Goal: Task Accomplishment & Management: Use online tool/utility

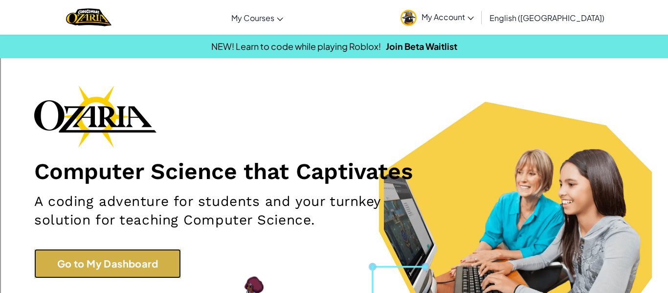
click at [89, 273] on link "Go to My Dashboard" at bounding box center [107, 263] width 147 height 29
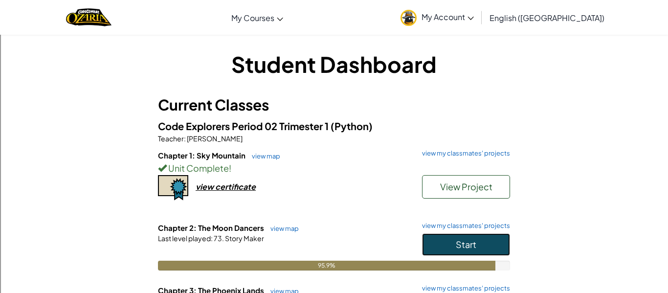
click at [446, 237] on button "Start" at bounding box center [466, 244] width 88 height 22
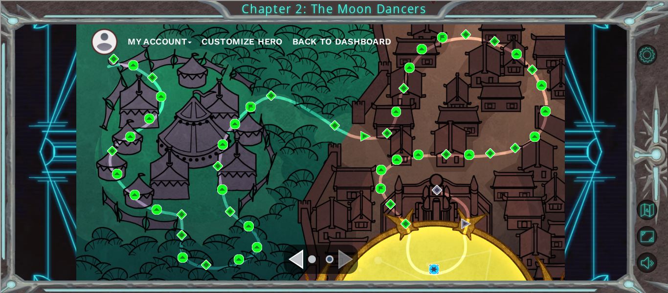
click at [432, 271] on img at bounding box center [434, 269] width 10 height 10
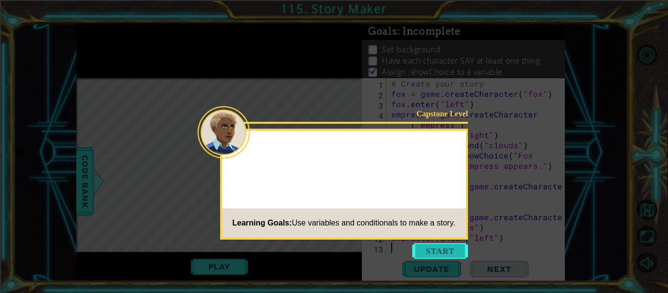
click at [445, 255] on button "Start" at bounding box center [440, 251] width 56 height 16
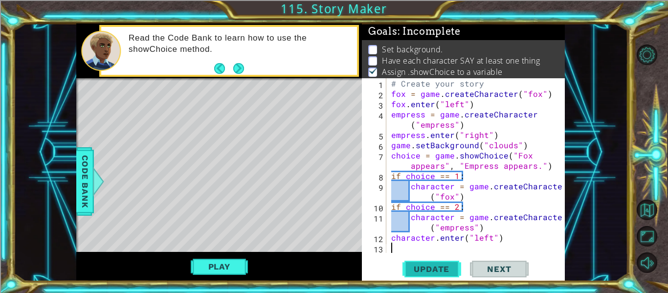
click at [430, 272] on span "Update" at bounding box center [431, 269] width 55 height 10
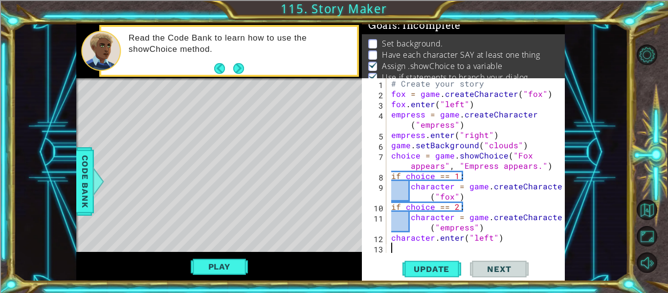
scroll to position [8, 0]
click at [237, 272] on button "Play" at bounding box center [219, 266] width 57 height 19
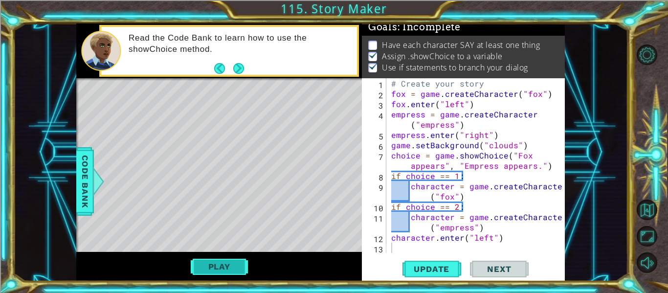
scroll to position [2, 0]
click at [242, 267] on button "Play" at bounding box center [219, 266] width 57 height 19
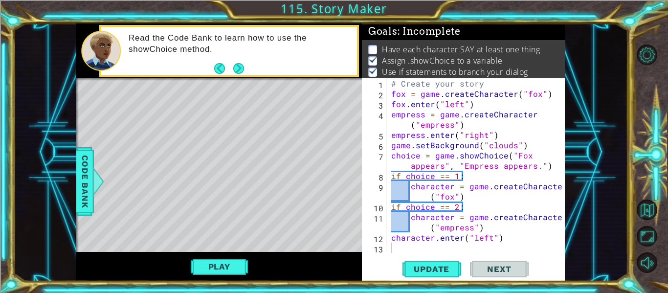
type textarea "character = game.createCharacter("fox")"
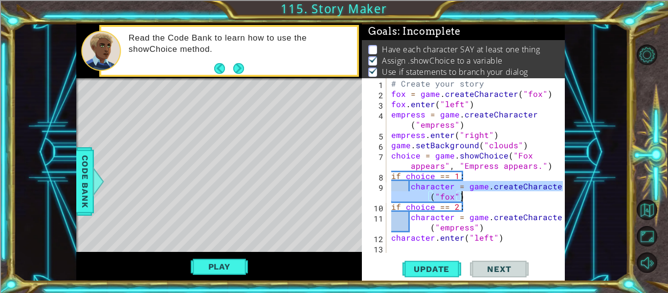
drag, startPoint x: 411, startPoint y: 188, endPoint x: 477, endPoint y: 197, distance: 66.7
click at [477, 197] on div "# Create your story fox = game . createCharacter ( "fox" ) fox . enter ( "left"…" at bounding box center [478, 175] width 179 height 195
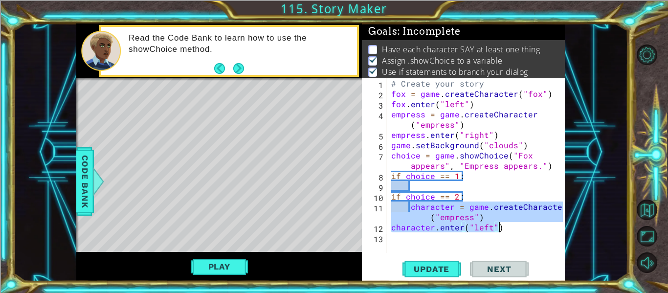
drag, startPoint x: 411, startPoint y: 207, endPoint x: 499, endPoint y: 230, distance: 90.4
click at [499, 230] on div "# Create your story fox = game . createCharacter ( "fox" ) fox . enter ( "left"…" at bounding box center [478, 175] width 179 height 195
type textarea "character = game.createCharacter("empress") character.enter("left")"
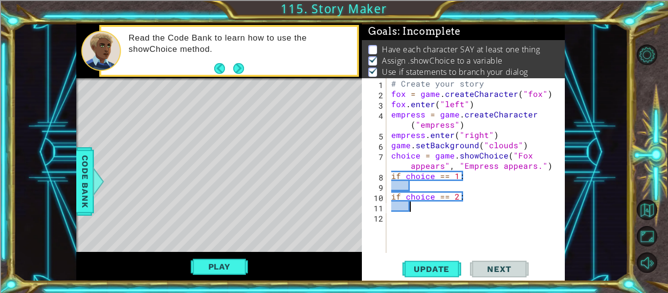
click at [423, 184] on div "# Create your story fox = game . createCharacter ( "fox" ) fox . enter ( "left"…" at bounding box center [478, 175] width 179 height 195
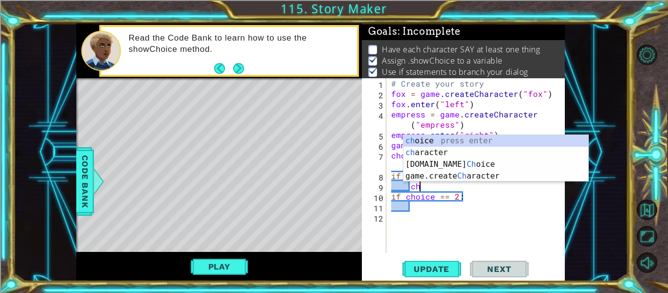
scroll to position [0, 1]
type textarea "c"
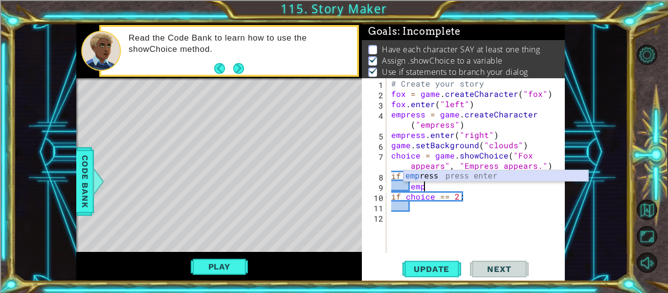
click at [458, 177] on div "emp ress press enter" at bounding box center [495, 187] width 185 height 35
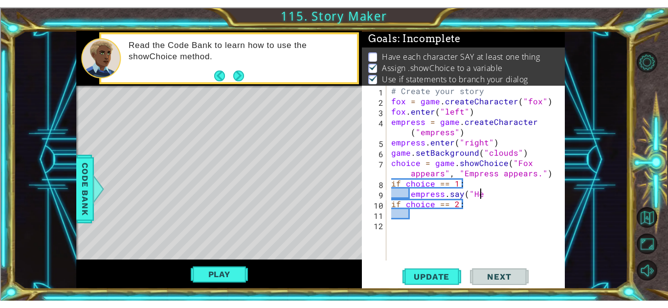
scroll to position [0, 5]
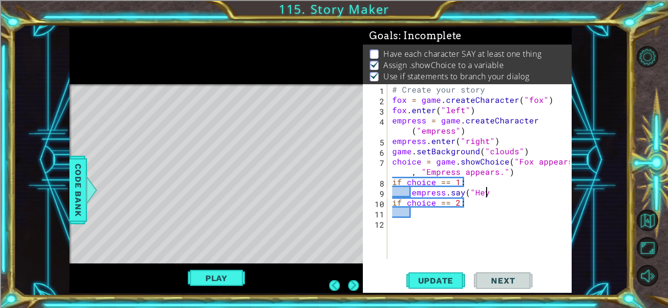
click at [496, 202] on div "# Create your story fox = game . createCharacter ( "fox" ) fox . enter ( "left"…" at bounding box center [482, 181] width 184 height 195
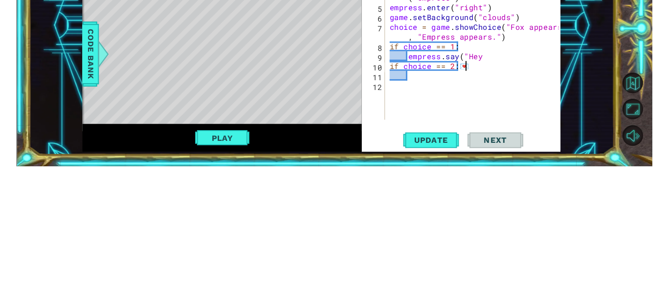
scroll to position [0, 4]
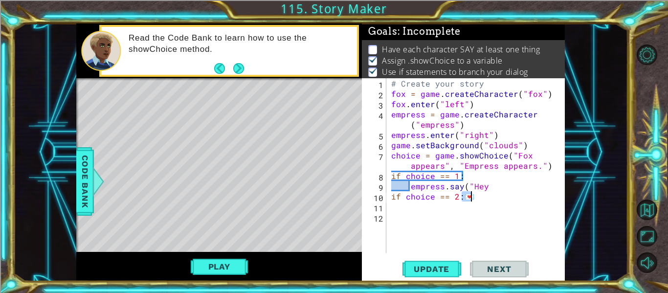
drag, startPoint x: 461, startPoint y: 198, endPoint x: 472, endPoint y: 198, distance: 11.3
click at [472, 198] on div "# Create your story fox = game . createCharacter ( "fox" ) fox . enter ( "left"…" at bounding box center [478, 175] width 179 height 195
click at [487, 190] on div "# Create your story fox = game . createCharacter ( "fox" ) fox . enter ( "left"…" at bounding box center [478, 175] width 179 height 195
paste textarea "💌"
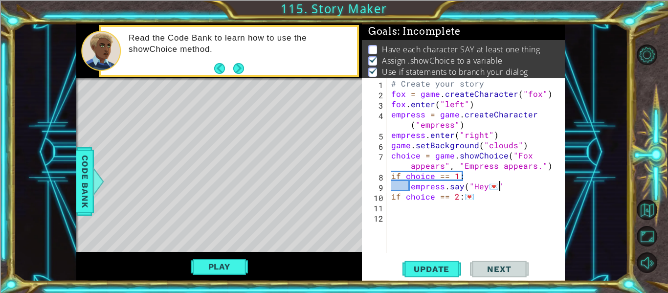
type textarea "empress.say("Hey💌")"
click at [485, 204] on div "# Create your story fox = game . createCharacter ( "fox" ) fox . enter ( "left"…" at bounding box center [478, 175] width 179 height 195
click at [473, 197] on div "# Create your story fox = game . createCharacter ( "fox" ) fox . enter ( "left"…" at bounding box center [478, 175] width 179 height 195
type textarea "if choice == 2:"
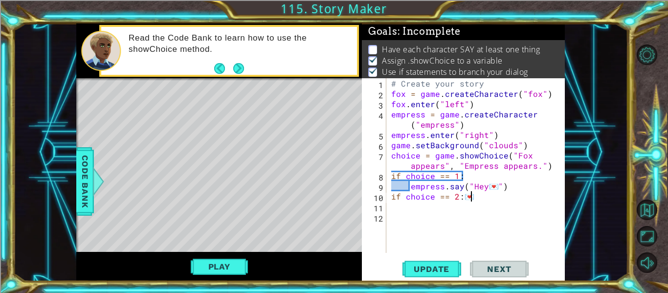
scroll to position [0, 4]
click at [415, 207] on div "# Create your story fox = game . createCharacter ( "fox" ) fox . enter ( "left"…" at bounding box center [478, 175] width 179 height 195
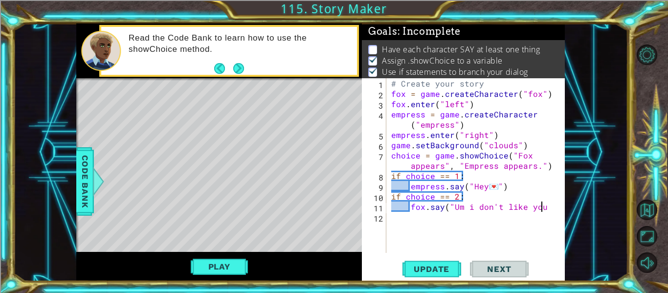
scroll to position [0, 9]
type textarea "fox.say("Um i don't like you")"
click at [418, 272] on span "Update" at bounding box center [431, 269] width 55 height 10
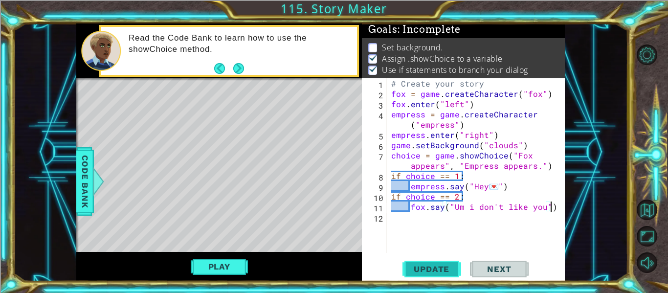
scroll to position [2, 0]
click at [224, 263] on button "Play" at bounding box center [219, 266] width 57 height 19
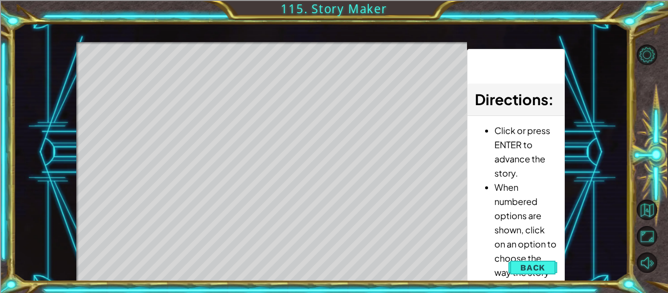
click at [369, 223] on div "Level Map" at bounding box center [302, 186] width 452 height 288
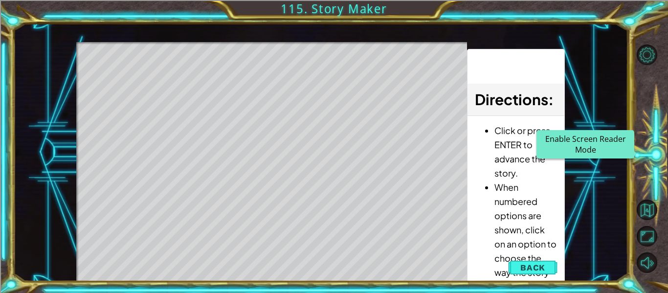
click at [637, 149] on button "Enable Screen Reader Mode" at bounding box center [647, 159] width 21 height 21
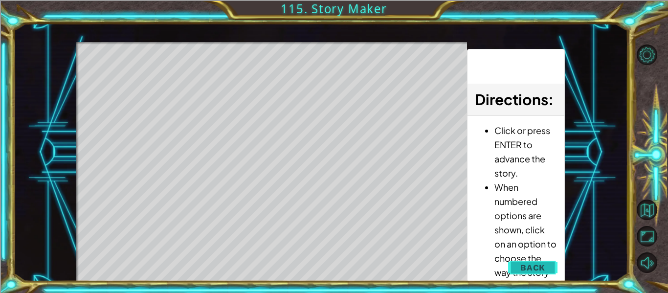
click at [531, 264] on span "Back" at bounding box center [532, 268] width 25 height 10
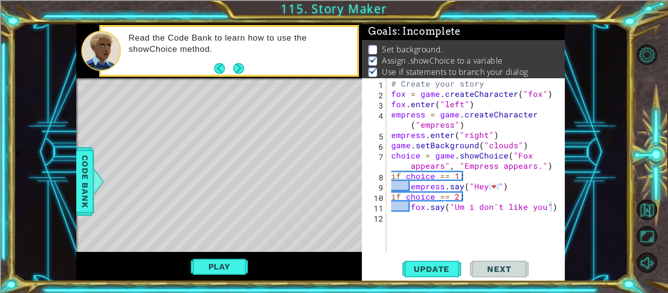
scroll to position [0, 4]
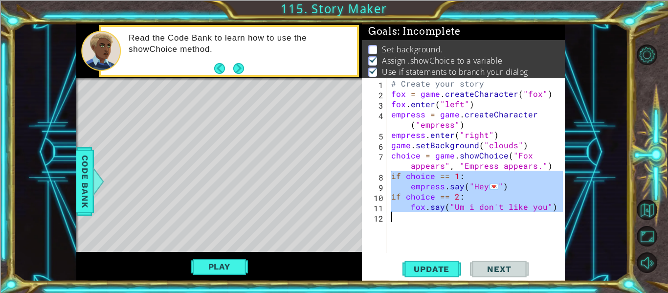
drag, startPoint x: 389, startPoint y: 174, endPoint x: 471, endPoint y: 220, distance: 93.5
click at [471, 220] on div "# Create your story fox = game . createCharacter ( "fox" ) fox . enter ( "left"…" at bounding box center [478, 175] width 179 height 195
type textarea "fox.say("Um i don't like you")"
click at [446, 227] on div "# Create your story fox = game . createCharacter ( "fox" ) fox . enter ( "left"…" at bounding box center [476, 165] width 174 height 175
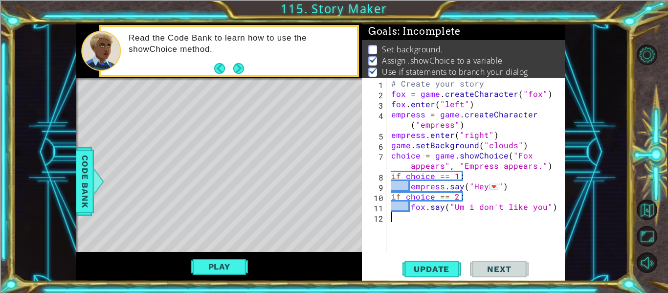
scroll to position [10, 0]
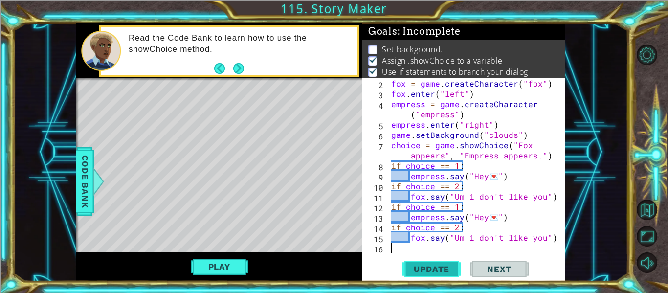
click at [430, 268] on span "Update" at bounding box center [431, 269] width 55 height 10
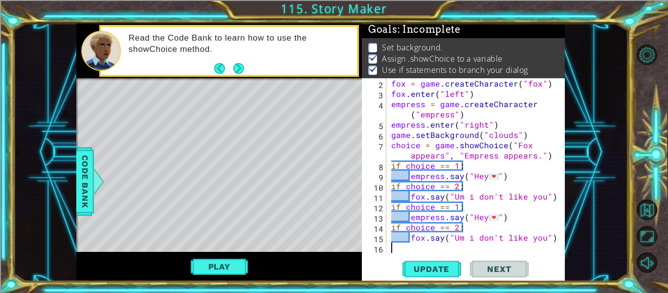
scroll to position [2, 0]
click at [228, 265] on button "Play" at bounding box center [219, 266] width 57 height 19
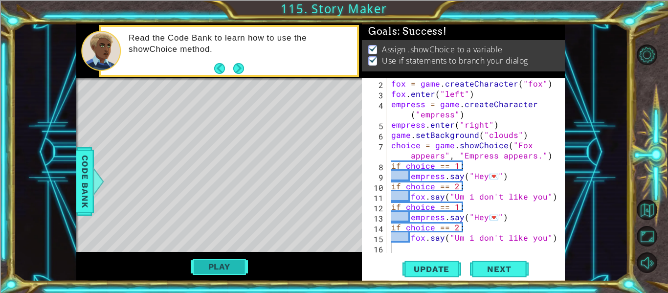
scroll to position [0, 0]
click at [494, 216] on div "fox = game . createCharacter ( "fox" ) fox . enter ( "left" ) empress = game . …" at bounding box center [478, 175] width 179 height 195
type textarea "empress.say("")"
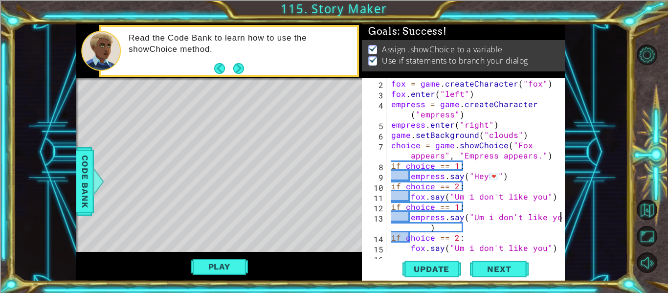
scroll to position [0, 11]
click at [561, 215] on div at bounding box center [558, 165] width 10 height 195
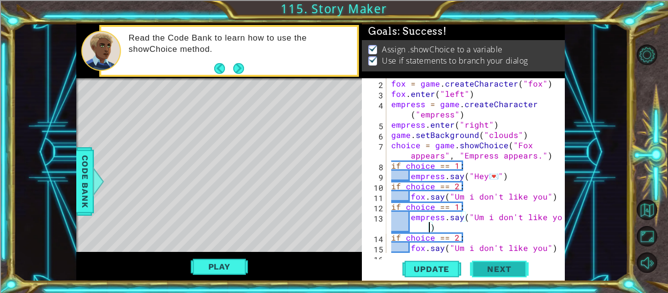
type textarea "empress.say("Um i don't like you")"
click at [490, 269] on span "Next" at bounding box center [499, 270] width 44 height 10
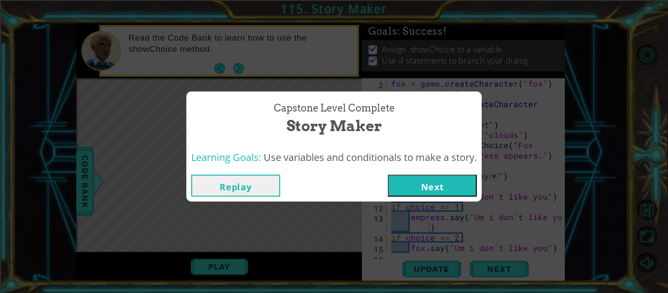
click at [403, 186] on button "Next" at bounding box center [432, 186] width 89 height 22
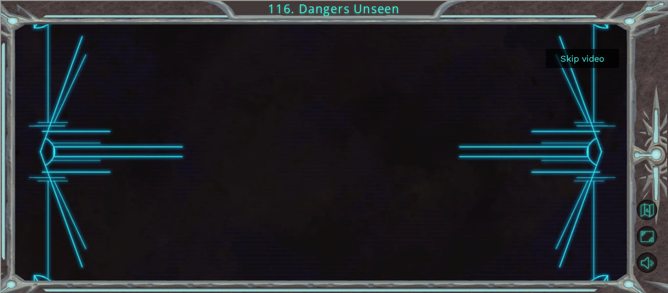
click at [599, 56] on button "Skip video" at bounding box center [582, 58] width 73 height 19
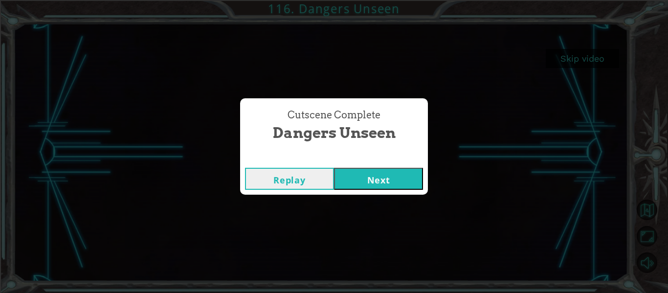
click at [343, 174] on button "Next" at bounding box center [378, 179] width 89 height 22
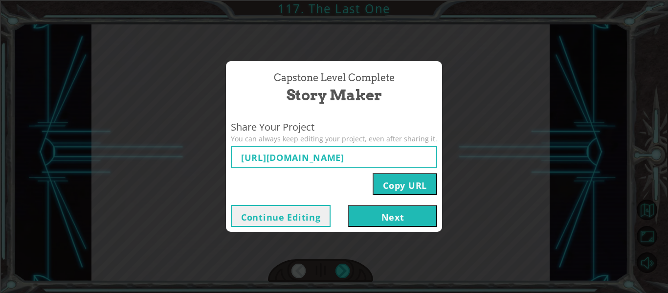
type input "[URL][DOMAIN_NAME]"
click at [359, 215] on button "Next" at bounding box center [392, 216] width 89 height 22
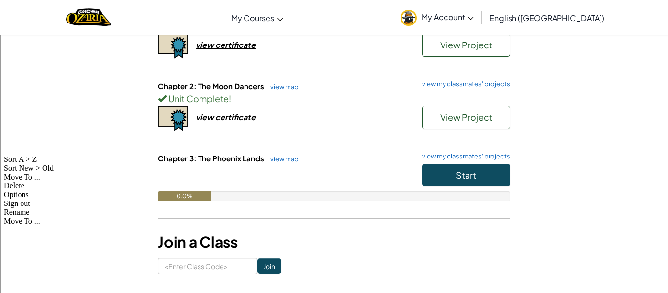
scroll to position [149, 0]
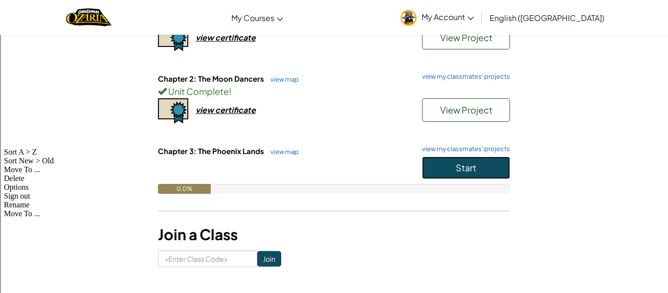
click at [469, 174] on button "Start" at bounding box center [466, 167] width 88 height 22
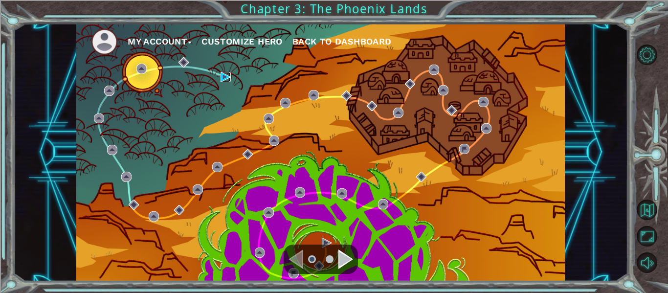
click at [226, 75] on img at bounding box center [226, 77] width 10 height 10
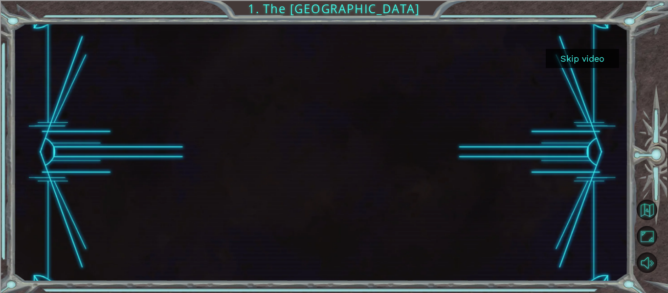
click at [586, 66] on button "Skip video" at bounding box center [582, 58] width 73 height 19
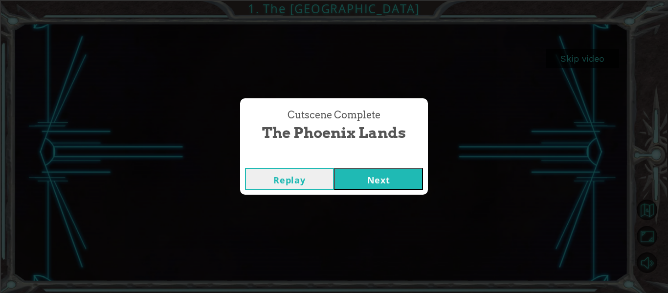
click at [370, 174] on button "Next" at bounding box center [378, 179] width 89 height 22
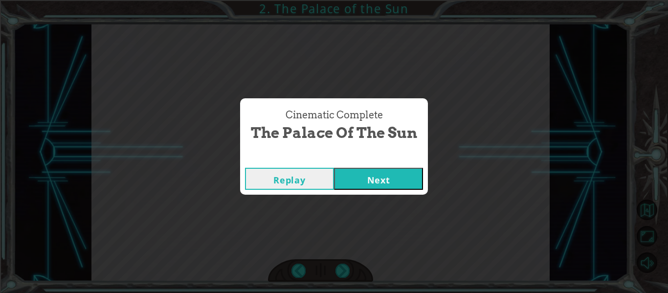
click at [313, 179] on button "Replay" at bounding box center [289, 179] width 89 height 22
click at [360, 171] on button "Next" at bounding box center [378, 179] width 89 height 22
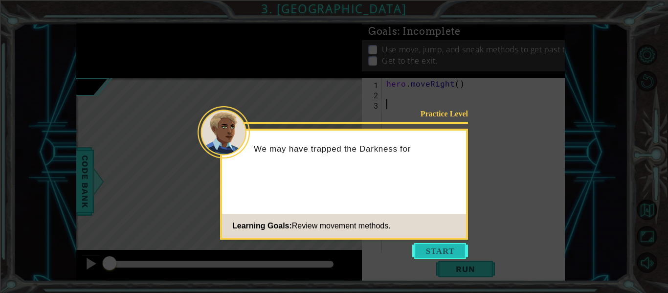
click at [443, 252] on button "Start" at bounding box center [440, 251] width 56 height 16
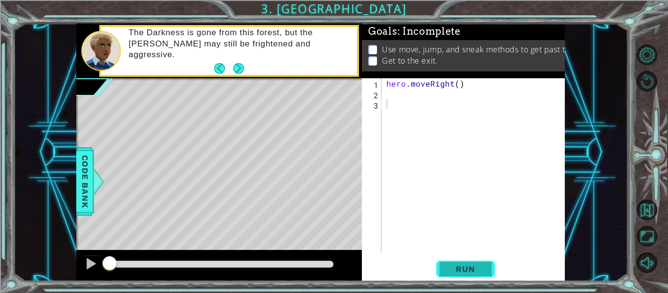
click at [452, 270] on span "Run" at bounding box center [465, 269] width 39 height 10
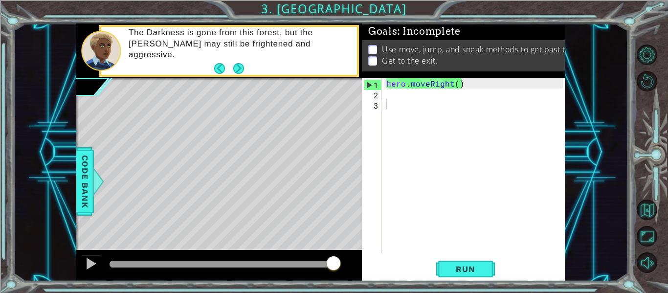
click at [409, 170] on div "hero . moveRight ( )" at bounding box center [475, 175] width 183 height 195
click at [390, 96] on div "hero . moveRight ( )" at bounding box center [475, 175] width 183 height 195
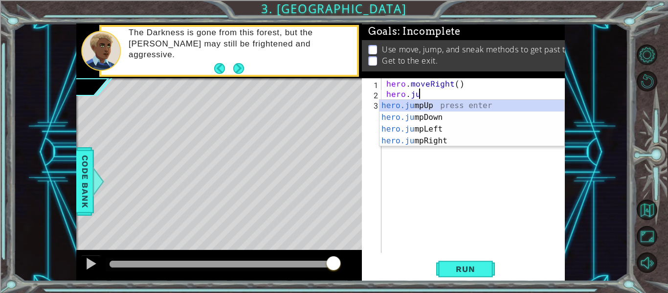
scroll to position [0, 2]
type textarea "hero.jump"
click at [467, 140] on div "hero.jump Up press enter hero.jump Down press enter hero.jump Left press enter …" at bounding box center [472, 135] width 185 height 70
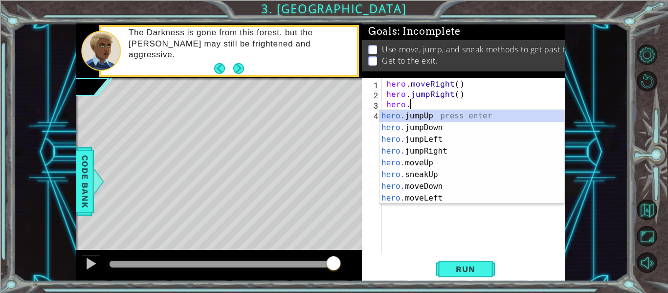
scroll to position [0, 1]
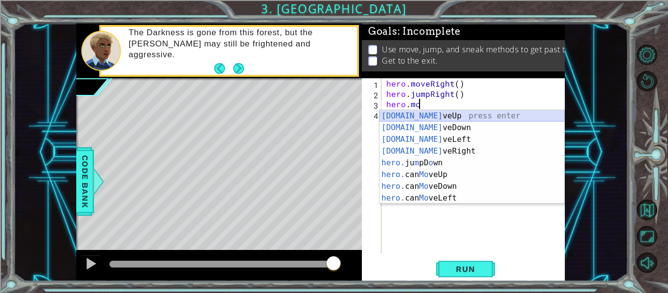
click at [397, 112] on div "[DOMAIN_NAME] veUp press enter [DOMAIN_NAME] veDown press enter [DOMAIN_NAME] v…" at bounding box center [472, 168] width 185 height 117
type textarea "hero.moveUp(1)"
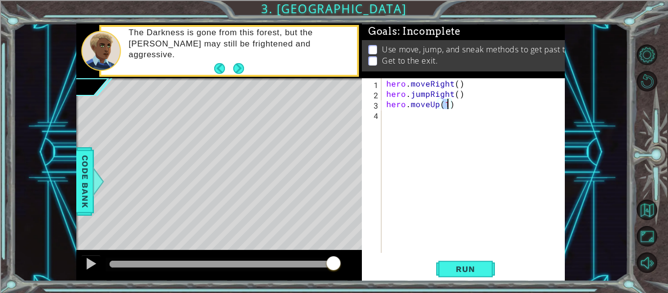
click at [387, 116] on div "hero . moveRight ( ) hero . jumpRight ( ) hero . moveUp ( 1 )" at bounding box center [475, 175] width 183 height 195
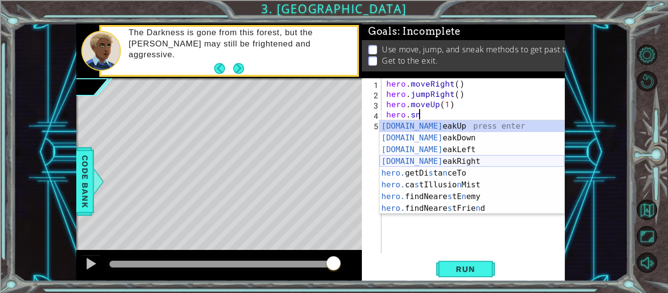
click at [444, 161] on div "[DOMAIN_NAME] eakUp press enter [DOMAIN_NAME] eakDown press enter [DOMAIN_NAME]…" at bounding box center [472, 178] width 185 height 117
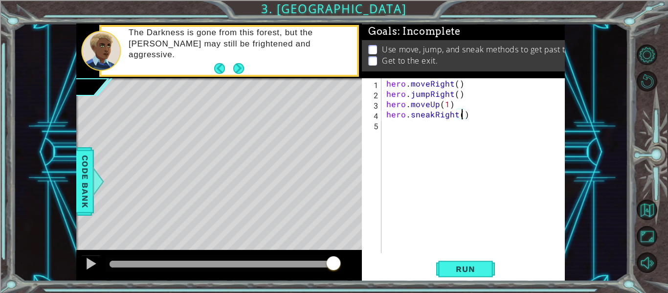
type textarea "hero.sneakRight(3)"
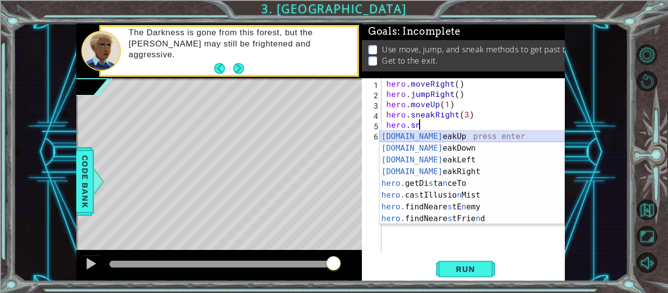
click at [452, 138] on div "[DOMAIN_NAME] eakUp press enter [DOMAIN_NAME] eakDown press enter [DOMAIN_NAME]…" at bounding box center [472, 189] width 185 height 117
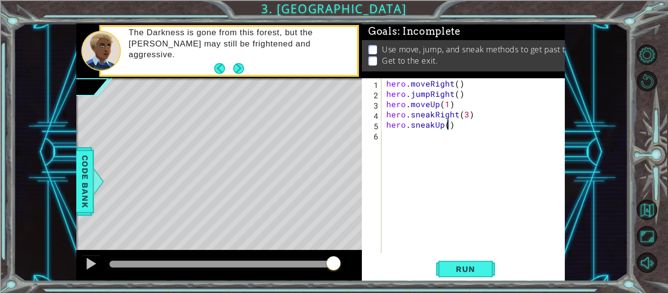
type textarea "hero.sneakUp(3)"
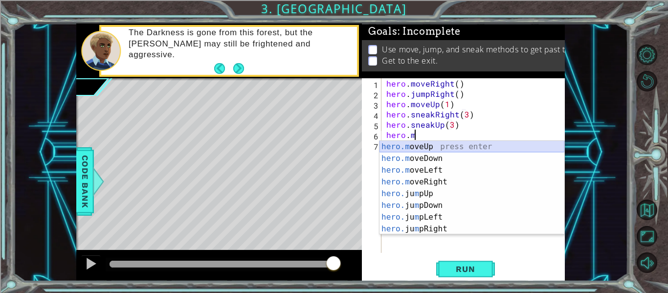
click at [420, 147] on div "hero.m oveUp press enter hero.m oveDown press enter hero.m oveLeft press enter …" at bounding box center [472, 199] width 185 height 117
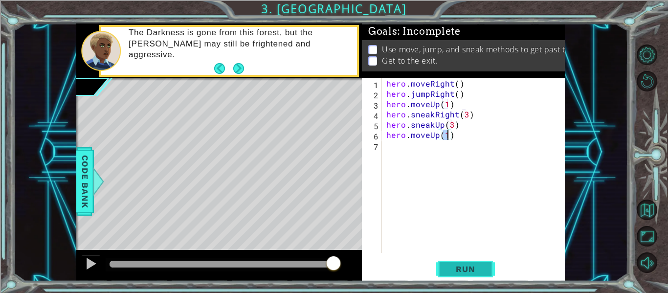
type textarea "hero.moveUp(1)"
click at [467, 272] on span "Run" at bounding box center [465, 269] width 39 height 10
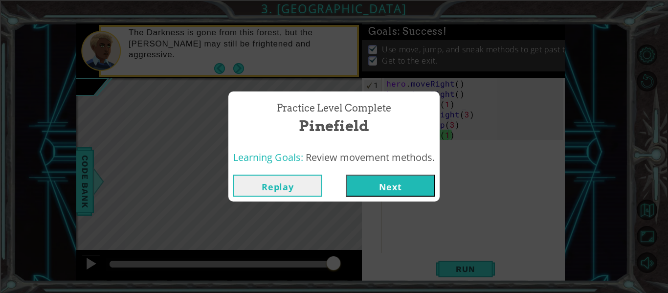
click at [390, 186] on button "Next" at bounding box center [390, 186] width 89 height 22
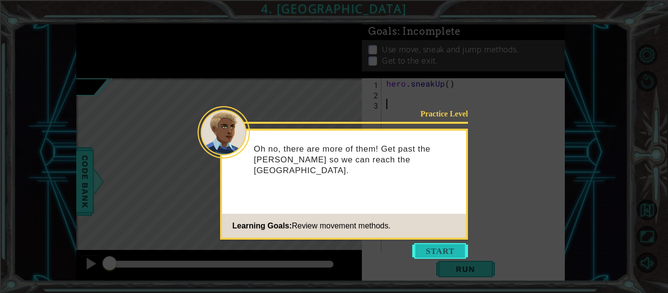
click at [432, 252] on button "Start" at bounding box center [440, 251] width 56 height 16
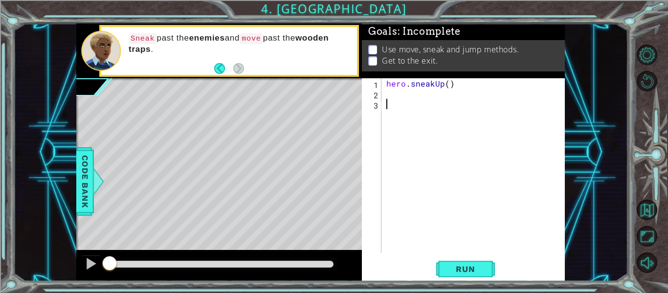
click at [386, 93] on div "hero . sneakUp ( )" at bounding box center [475, 175] width 183 height 195
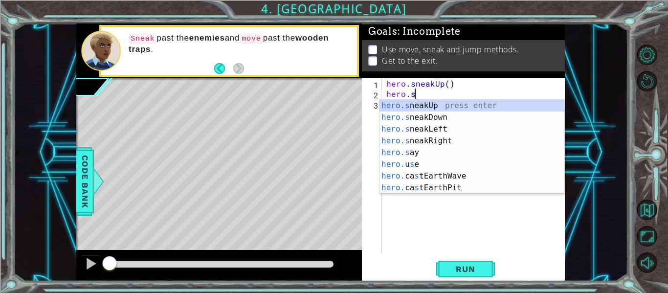
scroll to position [0, 1]
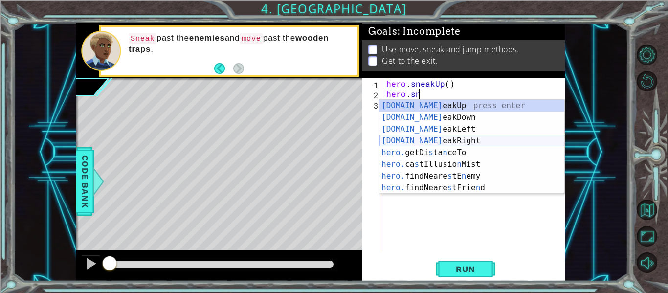
click at [461, 138] on div "[DOMAIN_NAME] eakUp press enter [DOMAIN_NAME] eakDown press enter [DOMAIN_NAME]…" at bounding box center [472, 158] width 185 height 117
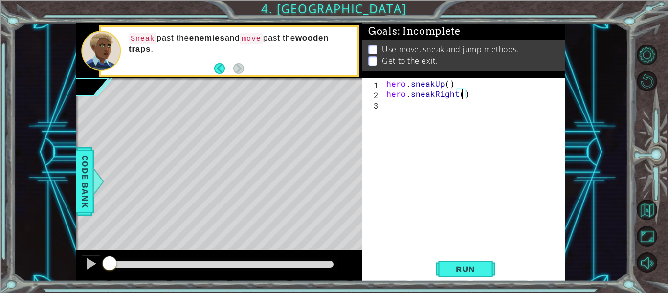
scroll to position [0, 5]
click at [466, 266] on span "Run" at bounding box center [465, 269] width 39 height 10
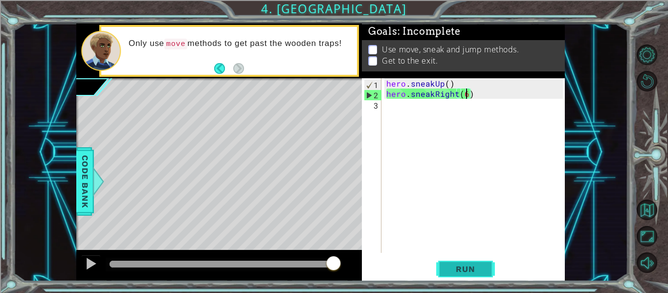
click at [466, 267] on span "Run" at bounding box center [465, 269] width 39 height 10
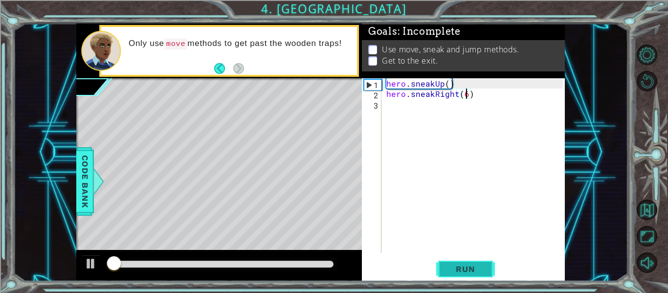
click at [466, 267] on span "Run" at bounding box center [465, 269] width 39 height 10
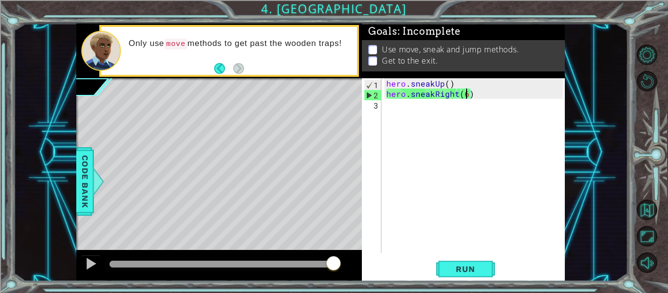
scroll to position [0, 4]
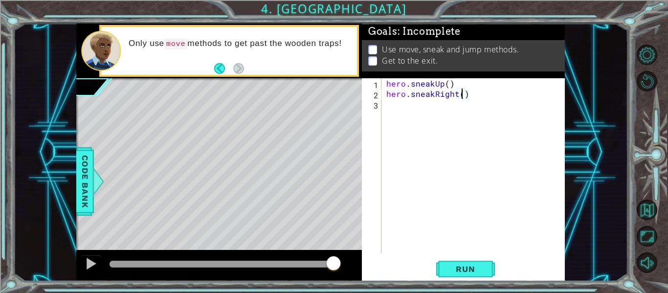
type textarea "hero.sneakRight(7)"
click at [475, 272] on span "Run" at bounding box center [465, 269] width 39 height 10
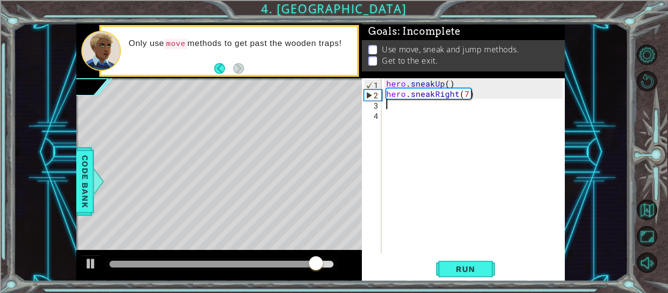
click at [465, 93] on div "hero . sneakUp ( ) hero . sneakRight ( 7 )" at bounding box center [475, 175] width 183 height 195
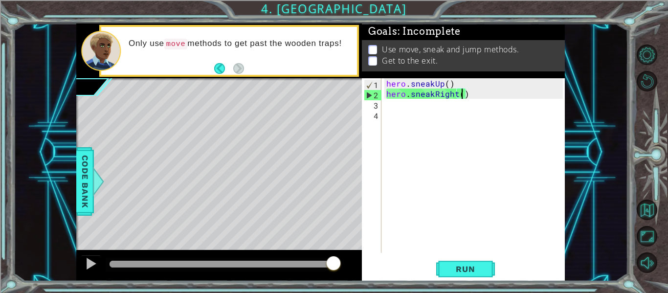
scroll to position [0, 5]
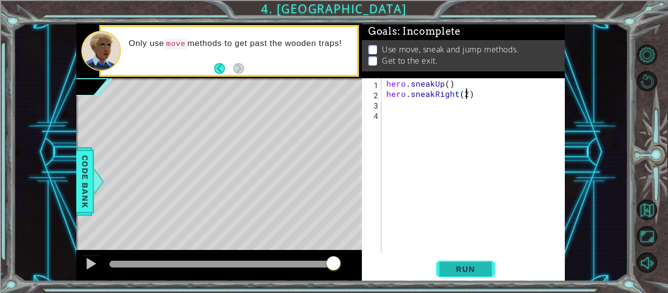
type textarea "hero.sneakRight(2)"
click at [471, 266] on span "Run" at bounding box center [465, 269] width 39 height 10
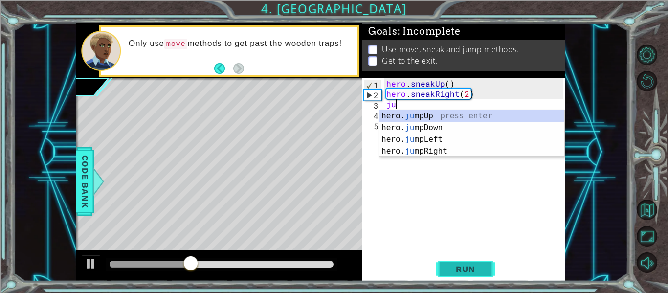
scroll to position [0, 0]
type textarea "j"
type textarea "hero.jump"
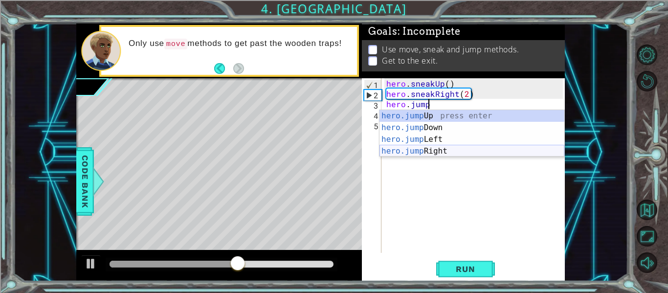
click at [456, 152] on div "hero.jump Up press enter hero.jump Down press enter hero.jump Left press enter …" at bounding box center [472, 145] width 185 height 70
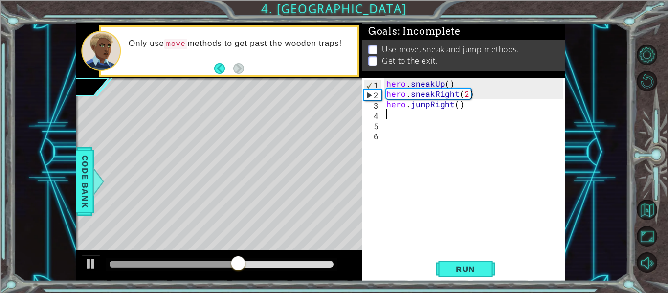
scroll to position [0, 0]
click at [463, 268] on span "Run" at bounding box center [465, 269] width 39 height 10
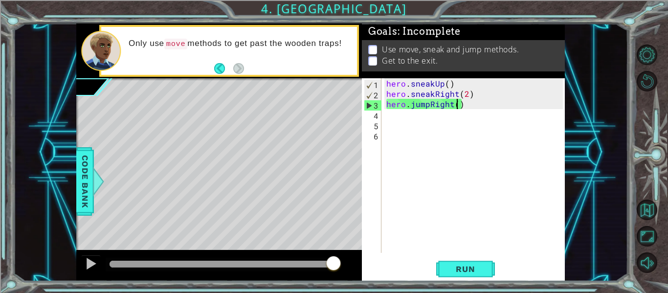
click at [459, 108] on div "hero . sneakUp ( ) hero . sneakRight ( 2 ) hero . jumpRight ( )" at bounding box center [475, 175] width 183 height 195
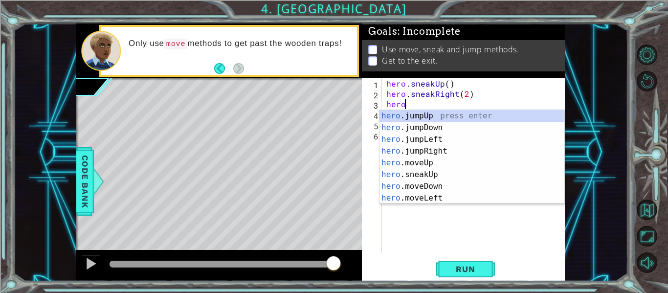
scroll to position [0, 1]
click at [463, 263] on button "Run" at bounding box center [465, 269] width 59 height 20
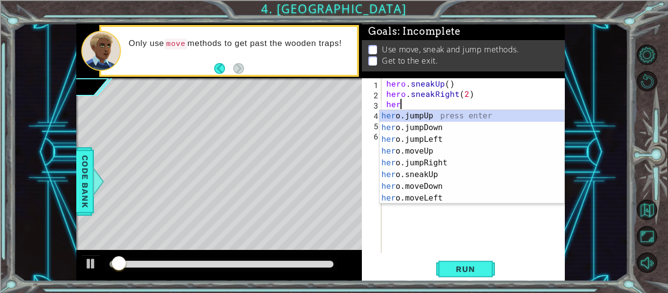
scroll to position [0, 0]
type textarea "h"
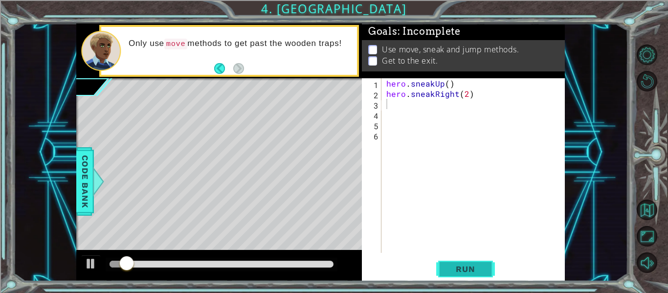
click at [472, 264] on button "Run" at bounding box center [465, 269] width 59 height 20
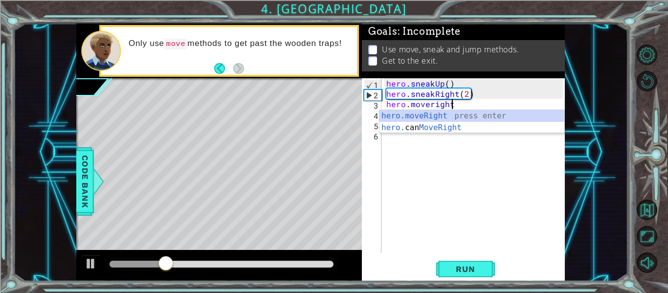
scroll to position [0, 3]
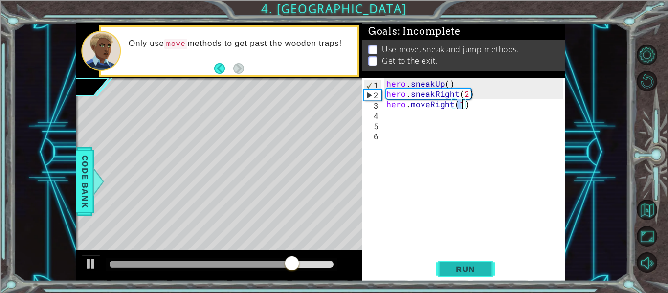
type textarea "hero.moveRight(1)"
click at [478, 273] on span "Run" at bounding box center [465, 269] width 39 height 10
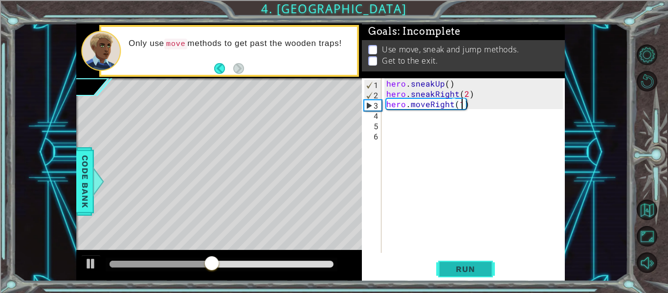
click at [473, 273] on span "Run" at bounding box center [465, 269] width 39 height 10
type textarea "hero.sneakRight(3)"
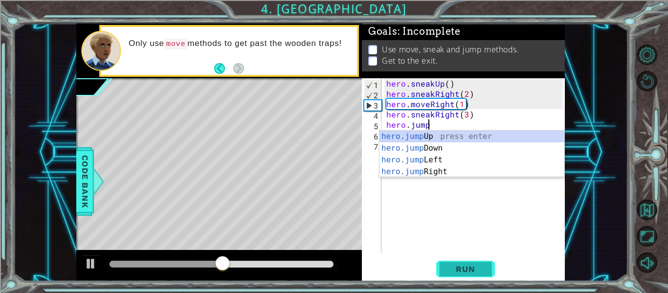
scroll to position [0, 3]
type textarea "hero.jumpup"
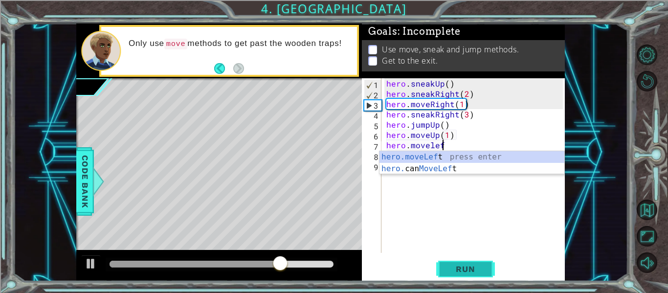
scroll to position [0, 3]
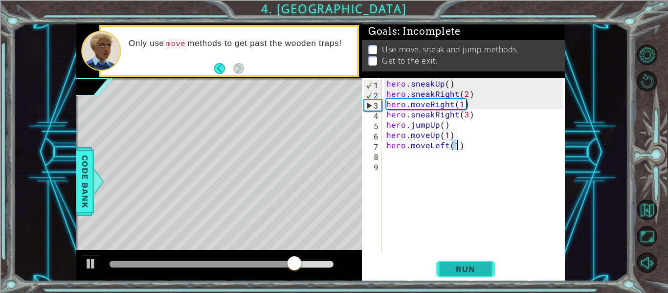
type textarea "hero.moveLeft(3)"
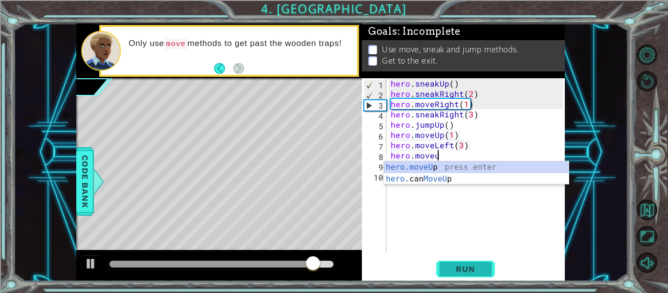
scroll to position [0, 3]
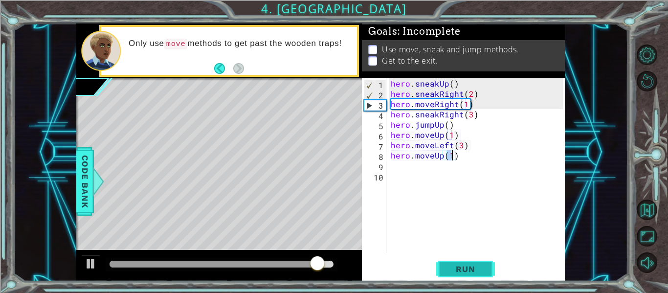
type textarea "hero.moveUp(1)"
click at [467, 268] on span "Run" at bounding box center [465, 269] width 39 height 10
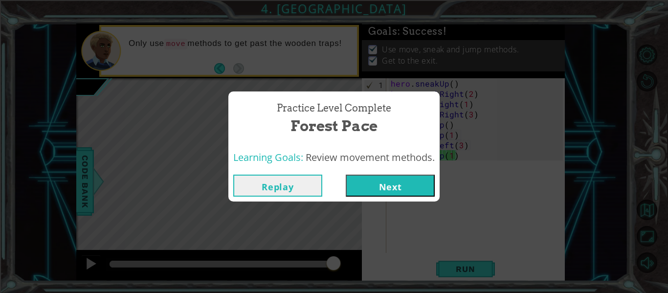
click at [408, 188] on button "Next" at bounding box center [390, 186] width 89 height 22
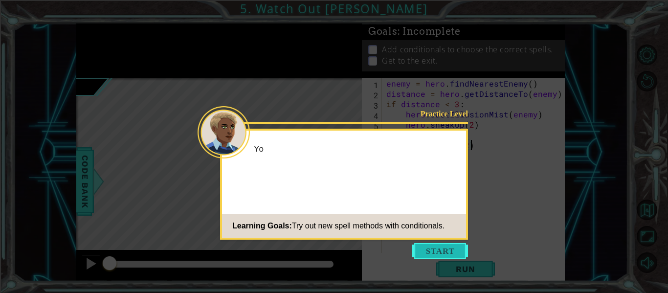
click at [445, 248] on button "Start" at bounding box center [440, 251] width 56 height 16
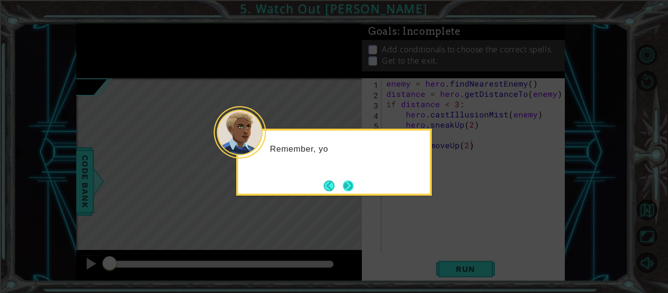
click at [351, 187] on button "Next" at bounding box center [348, 185] width 11 height 11
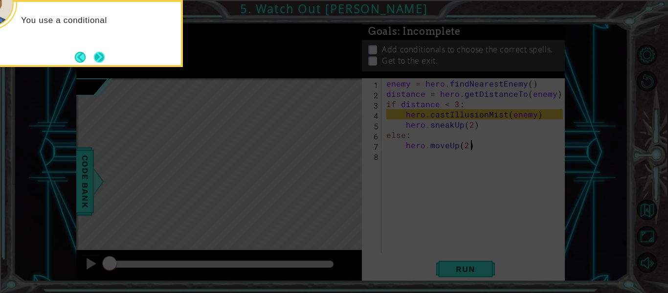
click at [103, 60] on button "Next" at bounding box center [99, 57] width 13 height 13
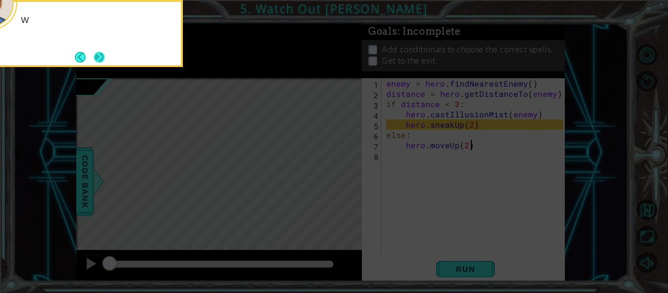
click at [93, 50] on button "Next" at bounding box center [99, 56] width 13 height 13
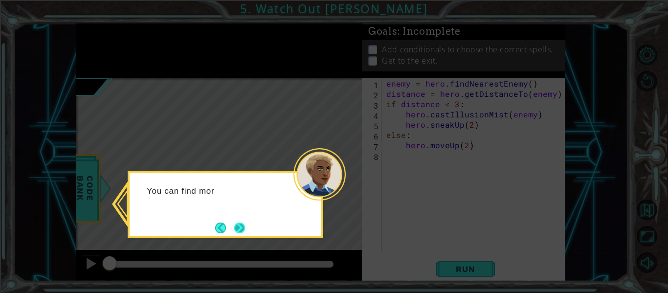
click at [239, 224] on button "Next" at bounding box center [239, 227] width 11 height 11
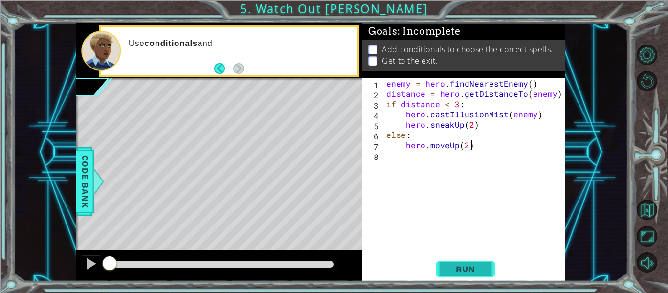
click at [474, 275] on button "Run" at bounding box center [465, 269] width 59 height 20
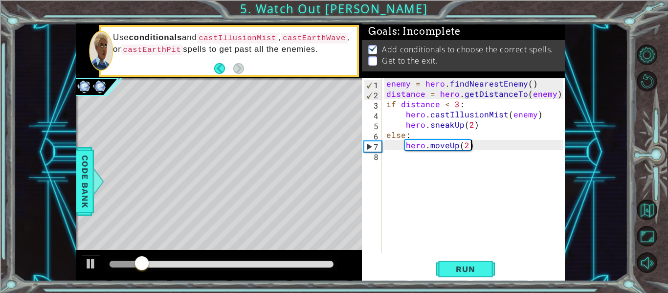
click at [464, 143] on div "enemy = hero . findNearestEnemy ( ) distance = hero . getDistanceTo ( enemy ) i…" at bounding box center [475, 175] width 183 height 195
click at [469, 141] on div "enemy = hero . findNearestEnemy ( ) distance = hero . getDistanceTo ( enemy ) i…" at bounding box center [475, 175] width 183 height 195
click at [462, 148] on div "enemy = hero . findNearestEnemy ( ) distance = hero . getDistanceTo ( enemy ) i…" at bounding box center [475, 175] width 183 height 195
type textarea "hero.moveUp(5)"
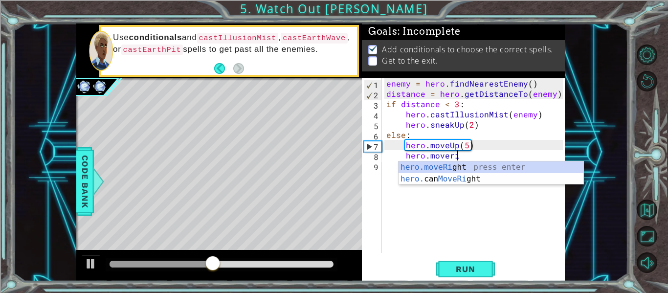
scroll to position [0, 4]
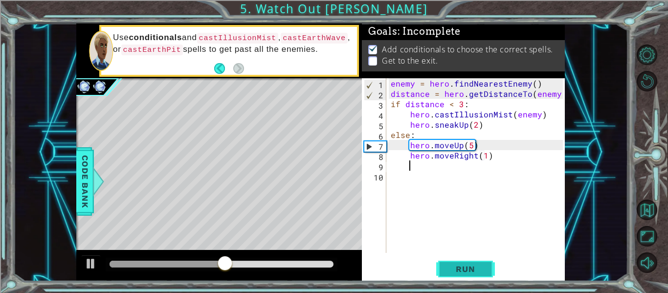
type textarea "hero.moveRight(1)"
click at [460, 261] on button "Run" at bounding box center [465, 269] width 59 height 20
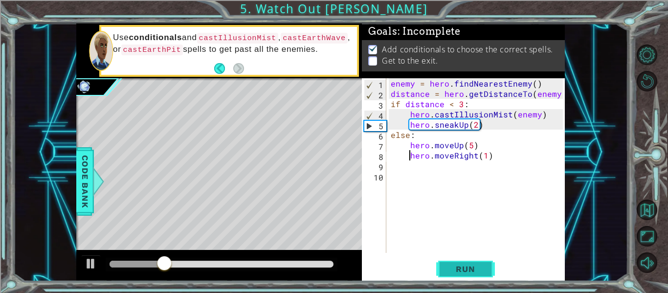
type textarea "hero.moveRight(1)"
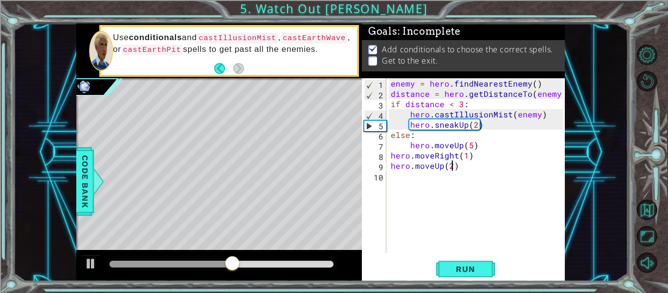
click at [470, 145] on div "enemy = hero . findNearestEnemy ( ) distance = hero . getDistanceTo ( enemy ) i…" at bounding box center [478, 175] width 179 height 195
click at [478, 263] on button "Run" at bounding box center [465, 269] width 59 height 20
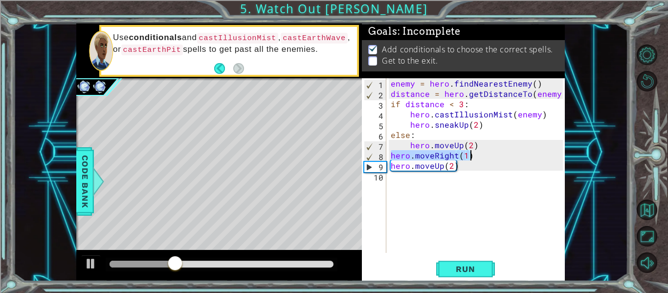
drag, startPoint x: 393, startPoint y: 157, endPoint x: 471, endPoint y: 157, distance: 78.2
click at [471, 157] on div "enemy = hero . findNearestEnemy ( ) distance = hero . getDistanceTo ( enemy ) i…" at bounding box center [478, 175] width 179 height 195
type textarea "hero.moveUp(2)"
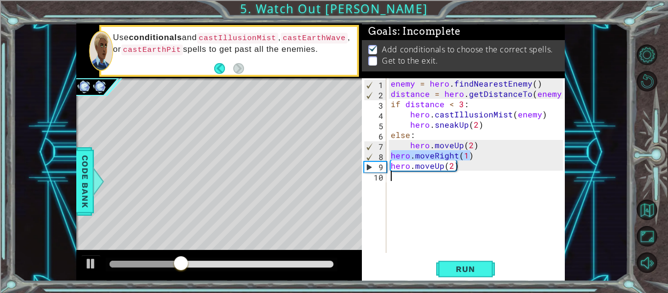
type textarea "hero.moveRight(1)"
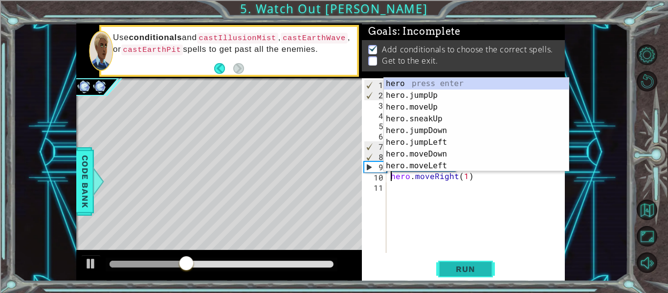
click at [473, 269] on span "Run" at bounding box center [465, 269] width 39 height 10
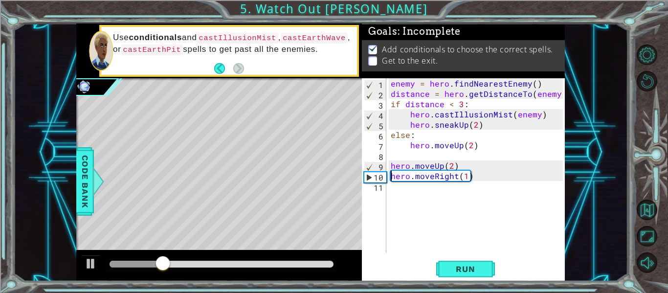
click at [447, 156] on div "enemy = hero . findNearestEnemy ( ) distance = hero . getDistanceTo ( enemy ) i…" at bounding box center [478, 175] width 179 height 195
click at [453, 164] on div "enemy = hero . findNearestEnemy ( ) distance = hero . getDistanceTo ( enemy ) i…" at bounding box center [478, 175] width 179 height 195
type textarea "hero.moveUp(3)"
click at [470, 273] on span "Run" at bounding box center [465, 269] width 39 height 10
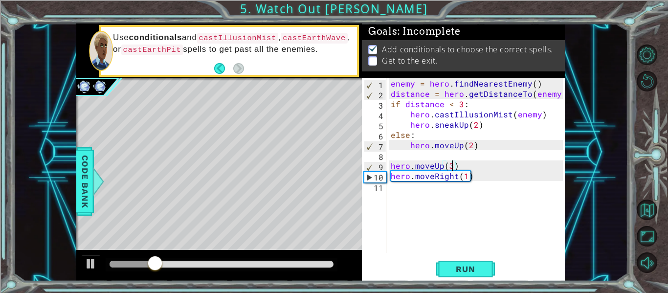
click at [503, 213] on div "enemy = hero . findNearestEnemy ( ) distance = hero . getDistanceTo ( enemy ) i…" at bounding box center [478, 175] width 179 height 195
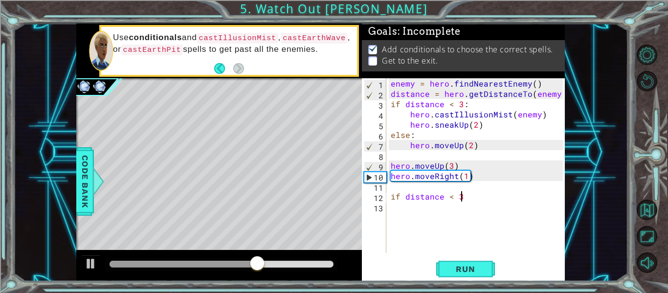
type textarea "if distance < 3:"
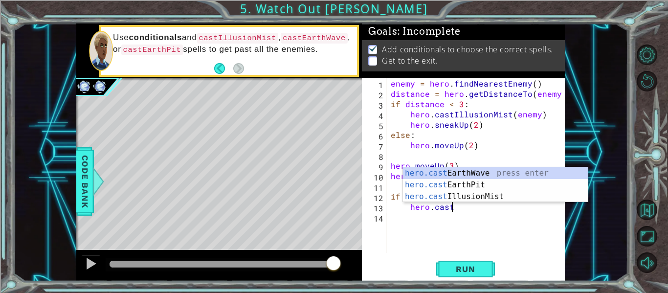
scroll to position [0, 3]
click at [456, 201] on div "hero.cast EarthWave press enter hero.cast EarthPit press enter hero.cast Illusi…" at bounding box center [495, 196] width 185 height 59
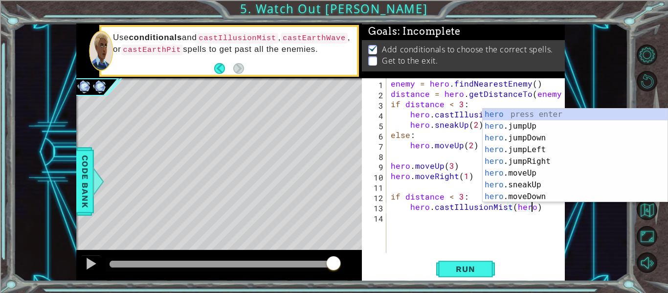
scroll to position [0, 9]
type textarea "hero.castIllusionMist(hero)"
click at [463, 268] on span "Run" at bounding box center [465, 269] width 39 height 10
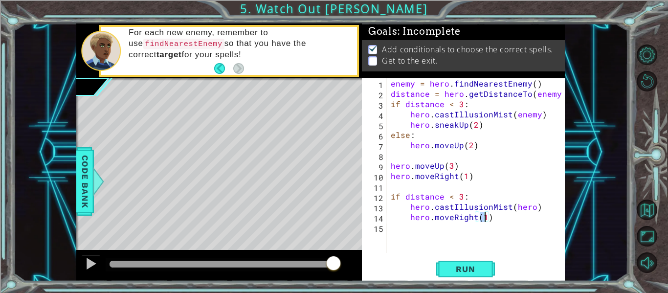
scroll to position [0, 6]
type textarea "hero.moveRight(3)"
click at [482, 264] on button "Run" at bounding box center [465, 269] width 59 height 20
